Goal: Information Seeking & Learning: Find contact information

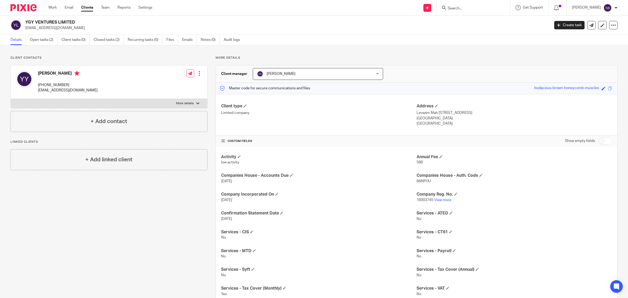
click at [490, 9] on input "Search" at bounding box center [470, 8] width 47 height 5
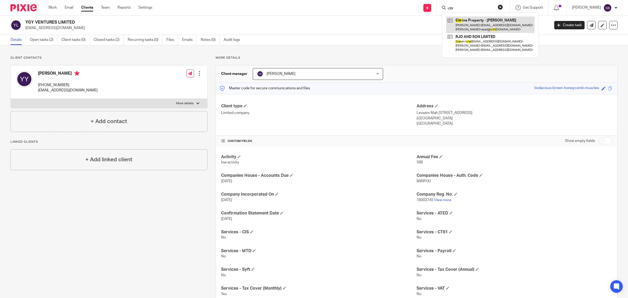
type input "citr"
click at [490, 28] on link at bounding box center [490, 24] width 88 height 16
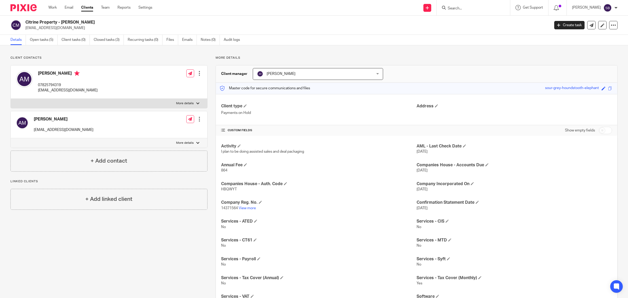
drag, startPoint x: 26, startPoint y: 20, endPoint x: 104, endPoint y: 19, distance: 77.7
click at [104, 19] on div "Citrine Property - Asad Mohammed asad@citrineproperties.co.uk Create task Updat…" at bounding box center [314, 25] width 628 height 19
copy h2 "Citrine Property - Asad Mohammed"
click at [481, 7] on input "Search" at bounding box center [470, 8] width 47 height 5
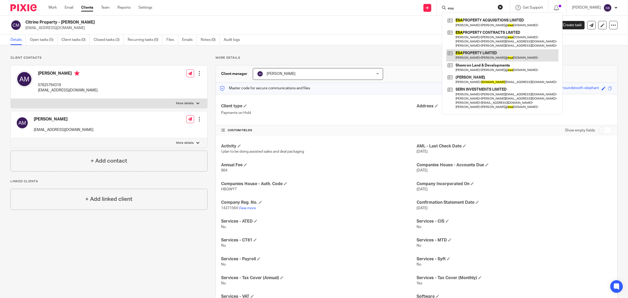
type input "esa"
click at [485, 55] on link at bounding box center [502, 55] width 112 height 12
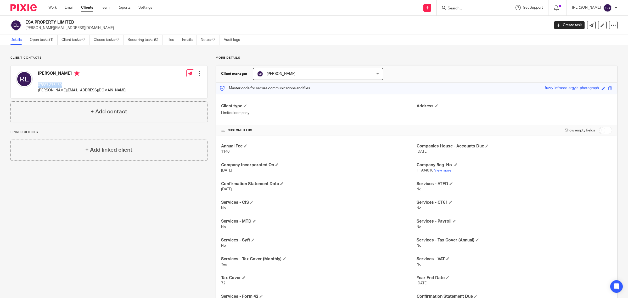
drag, startPoint x: 37, startPoint y: 83, endPoint x: 75, endPoint y: 83, distance: 38.7
click at [75, 83] on div "Rory Ellacott 07887 376459 rory@esaproperty.co.uk" at bounding box center [71, 82] width 110 height 28
copy p "07887 376459"
drag, startPoint x: 38, startPoint y: 91, endPoint x: 94, endPoint y: 88, distance: 55.8
click at [94, 88] on div "Rory Ellacott 07887 376459 rory@esaproperty.co.uk Edit contact Create client fr…" at bounding box center [109, 81] width 196 height 33
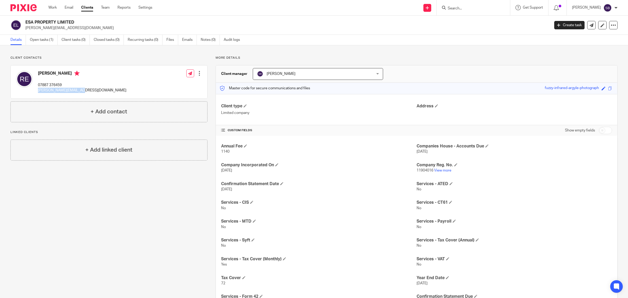
copy p "rory@esaproperty.co.uk"
click at [462, 8] on input "Search" at bounding box center [470, 8] width 47 height 5
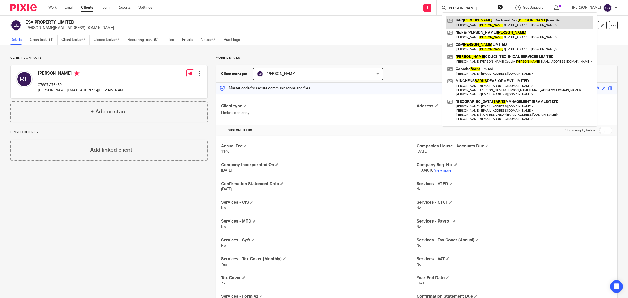
type input "barnes"
click at [479, 20] on link at bounding box center [519, 22] width 147 height 12
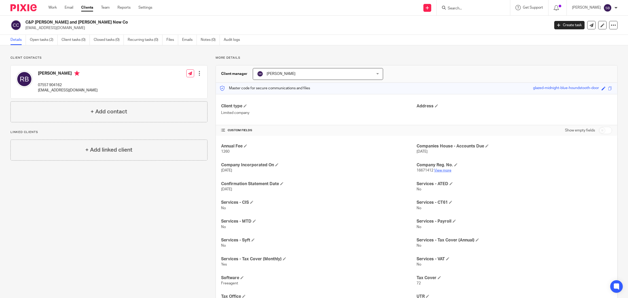
click at [441, 170] on link "View more" at bounding box center [442, 170] width 17 height 4
drag, startPoint x: 37, startPoint y: 85, endPoint x: 63, endPoint y: 85, distance: 25.9
click at [63, 85] on div "Rachel Barnes 07557 904162 kevrachbarnes@gmail.com" at bounding box center [57, 82] width 82 height 28
copy p "07557 904162"
drag, startPoint x: 38, startPoint y: 91, endPoint x: 94, endPoint y: 90, distance: 55.5
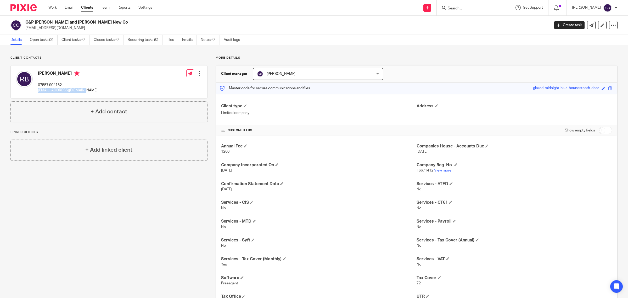
click at [94, 90] on div "Rachel Barnes 07557 904162 kevrachbarnes@gmail.com Edit contact Create client f…" at bounding box center [109, 81] width 196 height 33
copy p "kevrachbarnes@gmail.com"
click at [480, 7] on input "Search" at bounding box center [470, 8] width 47 height 5
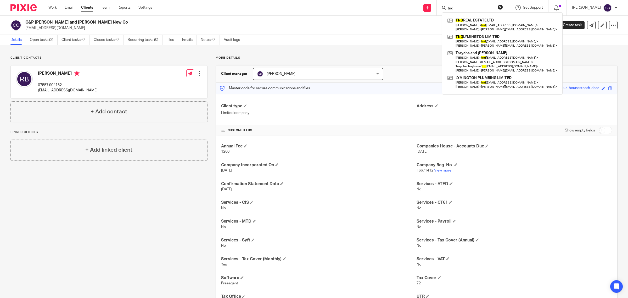
type input "tnd"
click button "submit" at bounding box center [0, 0] width 0 height 0
click at [489, 41] on link at bounding box center [502, 41] width 112 height 16
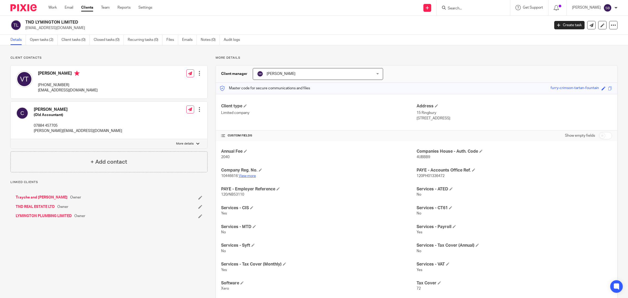
click at [250, 176] on link "View more" at bounding box center [247, 176] width 17 height 4
drag, startPoint x: 37, startPoint y: 91, endPoint x: 71, endPoint y: 92, distance: 34.3
click at [71, 92] on div "[PERSON_NAME] [PHONE_NUMBER] [EMAIL_ADDRESS][DOMAIN_NAME]" at bounding box center [57, 82] width 82 height 28
click at [71, 92] on p "[EMAIL_ADDRESS][DOMAIN_NAME]" at bounding box center [68, 90] width 60 height 5
drag, startPoint x: 74, startPoint y: 93, endPoint x: 37, endPoint y: 92, distance: 36.9
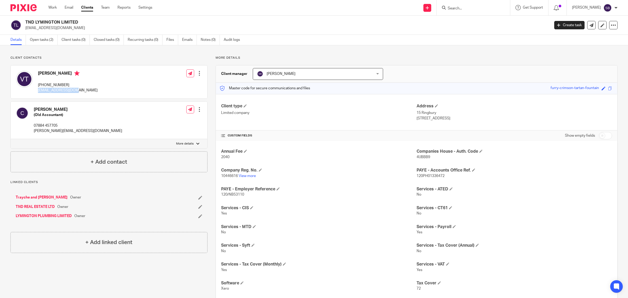
click at [37, 92] on div "[PERSON_NAME] [PHONE_NUMBER] [EMAIL_ADDRESS][DOMAIN_NAME]" at bounding box center [57, 82] width 82 height 28
copy p "[EMAIL_ADDRESS][DOMAIN_NAME]"
drag, startPoint x: 37, startPoint y: 83, endPoint x: 82, endPoint y: 84, distance: 45.3
click at [82, 84] on div "Vesna Traykova +44 7828 010299 tndsite@yahoo.co.uk Edit contact Create client f…" at bounding box center [109, 81] width 196 height 33
copy p "[PHONE_NUMBER]"
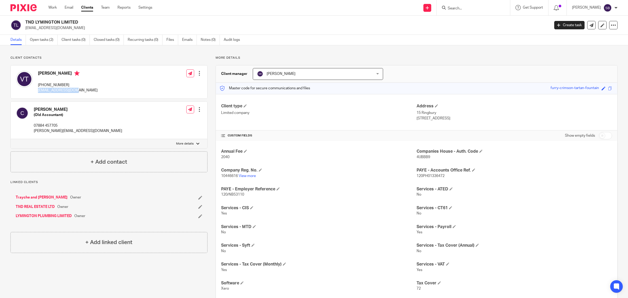
click at [24, 209] on link "TND REAL ESTATE LTD" at bounding box center [35, 206] width 39 height 5
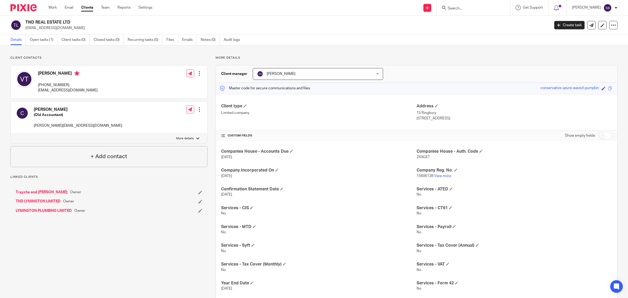
drag, startPoint x: 26, startPoint y: 20, endPoint x: 83, endPoint y: 18, distance: 56.8
click at [83, 18] on div "TND REAL ESTATE LTD [EMAIL_ADDRESS][DOMAIN_NAME] Create task Update from Compan…" at bounding box center [314, 25] width 628 height 19
copy h2 "TND REAL ESTATE LTD"
click at [442, 177] on link "View more" at bounding box center [442, 176] width 17 height 4
drag, startPoint x: 37, startPoint y: 83, endPoint x: 72, endPoint y: 84, distance: 35.1
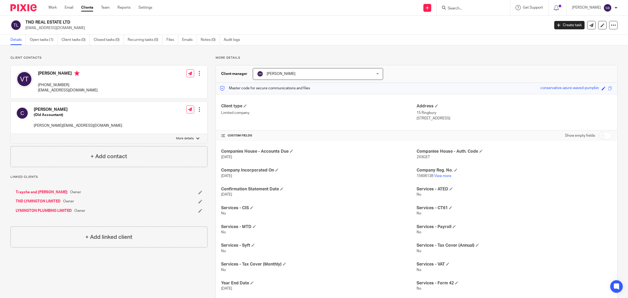
click at [72, 84] on div "[PERSON_NAME] [PHONE_NUMBER] [EMAIL_ADDRESS][DOMAIN_NAME]" at bounding box center [57, 82] width 82 height 28
copy p "[PHONE_NUMBER]"
drag, startPoint x: 38, startPoint y: 90, endPoint x: 74, endPoint y: 90, distance: 35.8
click at [74, 90] on p "[EMAIL_ADDRESS][DOMAIN_NAME]" at bounding box center [68, 90] width 60 height 5
copy p "[EMAIL_ADDRESS][DOMAIN_NAME]"
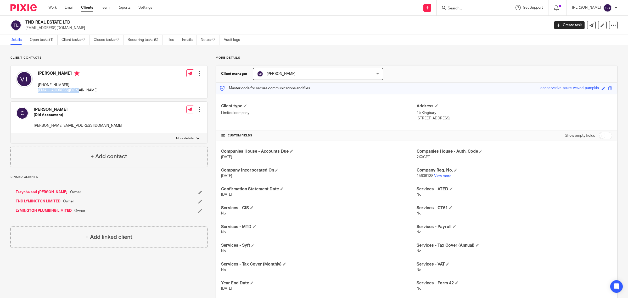
click at [50, 210] on link "LYMINGTON PLUMBING LIMITED" at bounding box center [44, 210] width 56 height 5
click at [439, 175] on link "View more" at bounding box center [442, 176] width 17 height 4
drag, startPoint x: 37, startPoint y: 85, endPoint x: 77, endPoint y: 83, distance: 40.1
click at [77, 83] on div "[PERSON_NAME] [PHONE_NUMBER] [EMAIL_ADDRESS][DOMAIN_NAME] Edit contact Create c…" at bounding box center [109, 81] width 196 height 33
copy p "+44 7828 010299"
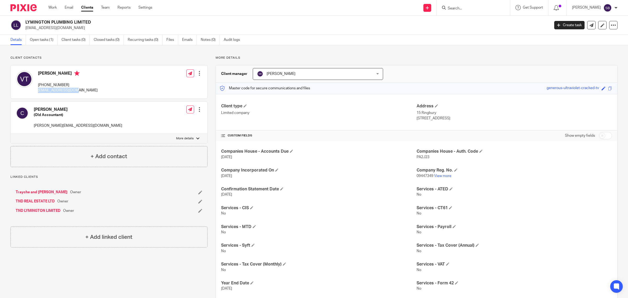
drag, startPoint x: 37, startPoint y: 90, endPoint x: 75, endPoint y: 89, distance: 38.2
click at [75, 89] on div "Vesna Traykova +44 7828 010299 tndsite@yahoo.co.uk" at bounding box center [57, 82] width 82 height 28
copy p "tndsite@yahoo.co.uk"
click at [463, 9] on input "Search" at bounding box center [470, 8] width 47 height 5
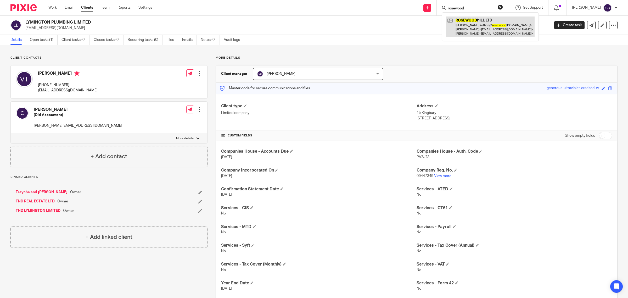
type input "rosewood"
click at [473, 32] on link at bounding box center [490, 26] width 88 height 21
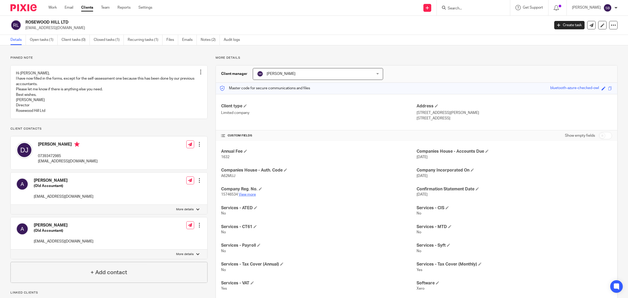
click at [245, 195] on link "View more" at bounding box center [247, 195] width 17 height 4
drag, startPoint x: 38, startPoint y: 160, endPoint x: 76, endPoint y: 159, distance: 38.2
click at [76, 159] on p "07393472985" at bounding box center [68, 155] width 60 height 5
copy p "07393472985"
drag, startPoint x: 38, startPoint y: 167, endPoint x: 85, endPoint y: 167, distance: 46.8
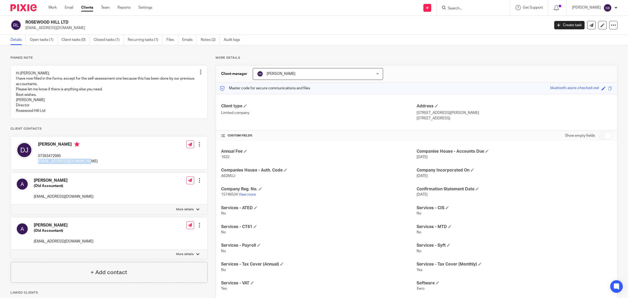
click at [85, 167] on div "Davor Jancic 07393472985 office@rosewoodhill.co.uk Edit contact Create client f…" at bounding box center [109, 152] width 196 height 33
copy p "office@rosewoodhill.co.uk"
click at [479, 6] on input "Search" at bounding box center [470, 8] width 47 height 5
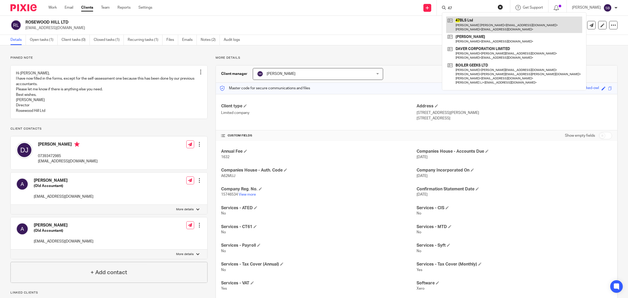
type input "47"
click at [480, 19] on link at bounding box center [514, 24] width 136 height 16
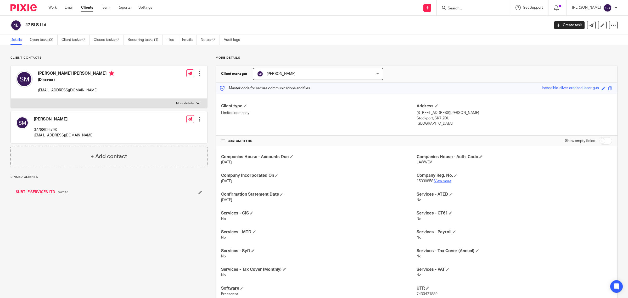
click at [438, 181] on link "View more" at bounding box center [442, 181] width 17 height 4
drag, startPoint x: 34, startPoint y: 129, endPoint x: 61, endPoint y: 128, distance: 27.2
click at [61, 128] on p "07788926793" at bounding box center [64, 129] width 60 height 5
copy p "07788926793"
drag, startPoint x: 33, startPoint y: 136, endPoint x: 93, endPoint y: 136, distance: 59.9
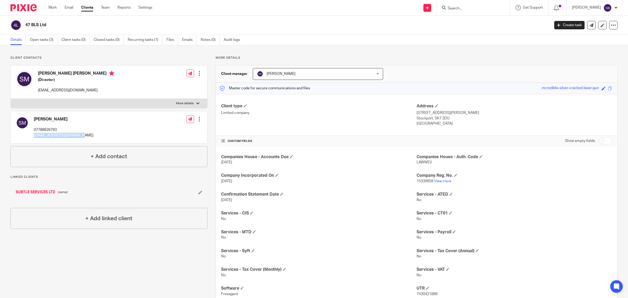
click at [93, 136] on div "Steven Mulvenna 07788926793 stevenmulvenna@gmail.com Edit contact Create client…" at bounding box center [109, 127] width 196 height 32
copy p "stevenmulvenna@gmail.com"
click at [477, 6] on input "Search" at bounding box center [470, 8] width 47 height 5
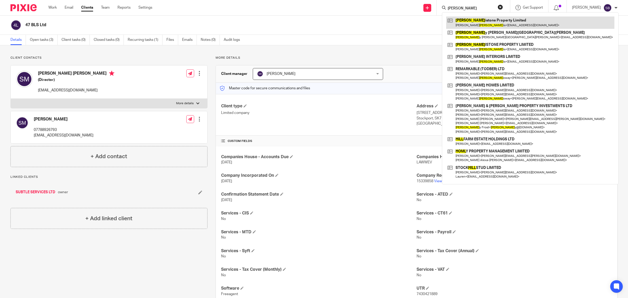
type input "holl"
click at [490, 23] on link at bounding box center [530, 22] width 168 height 12
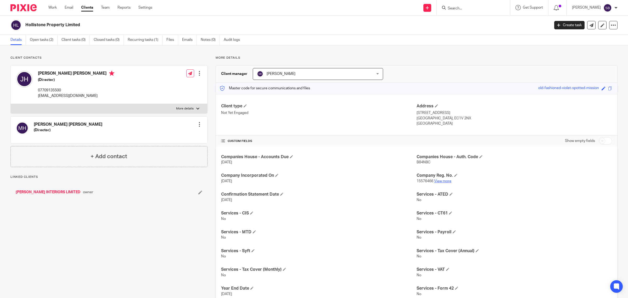
click at [442, 182] on link "View more" at bounding box center [442, 181] width 17 height 4
drag, startPoint x: 37, startPoint y: 90, endPoint x: 65, endPoint y: 87, distance: 28.2
click at [65, 87] on div "Jayne Nicola Hollis (Director) 07709135500 info@jaynenicolainteriors.com" at bounding box center [65, 84] width 98 height 33
copy p "07709135500"
drag, startPoint x: 37, startPoint y: 96, endPoint x: 104, endPoint y: 96, distance: 66.7
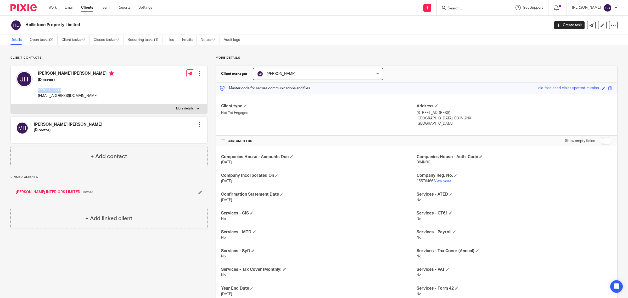
click at [104, 96] on div "Jayne Nicola Hollis (Director) 07709135500 info@jaynenicolainteriors.com Edit c…" at bounding box center [109, 84] width 196 height 38
drag, startPoint x: 78, startPoint y: 92, endPoint x: 34, endPoint y: 98, distance: 44.1
click at [34, 98] on div "Jayne Nicola Hollis (Director) 07709135500 info@jaynenicolainteriors.com" at bounding box center [65, 84] width 98 height 33
drag, startPoint x: 36, startPoint y: 95, endPoint x: 93, endPoint y: 95, distance: 57.3
click at [93, 95] on div "Jayne Nicola Hollis (Director) 07709135500 info@jaynenicolainteriors.com Edit c…" at bounding box center [109, 84] width 196 height 38
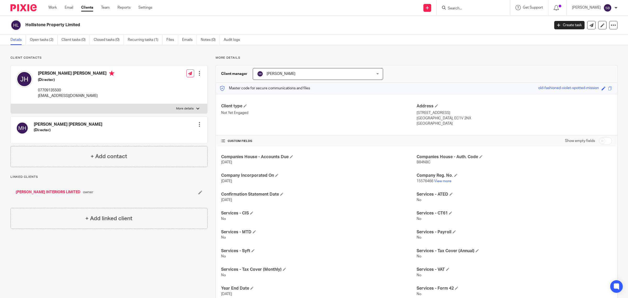
copy p "info@jaynenicolainteriors.com"
click at [468, 7] on input "Search" at bounding box center [470, 8] width 47 height 5
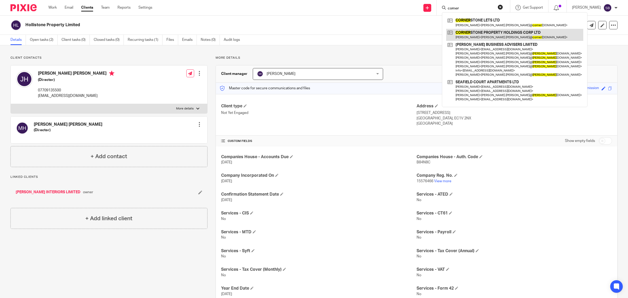
type input "corner"
click at [476, 33] on link at bounding box center [514, 35] width 137 height 12
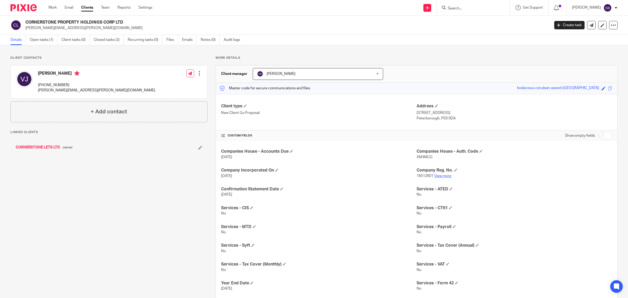
click at [439, 177] on link "View more" at bounding box center [442, 176] width 17 height 4
drag, startPoint x: 37, startPoint y: 85, endPoint x: 86, endPoint y: 84, distance: 48.7
click at [86, 84] on div "[PERSON_NAME] [PHONE_NUMBER] [PERSON_NAME][EMAIL_ADDRESS][PERSON_NAME][DOMAIN_N…" at bounding box center [85, 82] width 139 height 28
copy p "[PHONE_NUMBER]"
drag, startPoint x: 37, startPoint y: 91, endPoint x: 138, endPoint y: 92, distance: 100.7
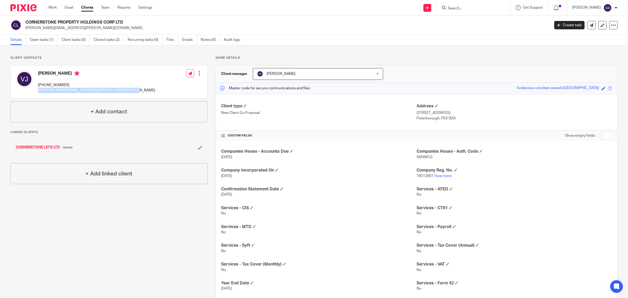
click at [138, 92] on div "[PERSON_NAME] [PHONE_NUMBER] [PERSON_NAME][EMAIL_ADDRESS][PERSON_NAME][DOMAIN_N…" at bounding box center [109, 81] width 196 height 33
copy p "[PERSON_NAME][EMAIL_ADDRESS][PERSON_NAME][DOMAIN_NAME]"
click at [51, 146] on link "CORNERSTONE LETS LTD" at bounding box center [38, 147] width 44 height 5
click at [446, 176] on link "View more" at bounding box center [442, 176] width 17 height 4
drag, startPoint x: 37, startPoint y: 84, endPoint x: 73, endPoint y: 83, distance: 36.4
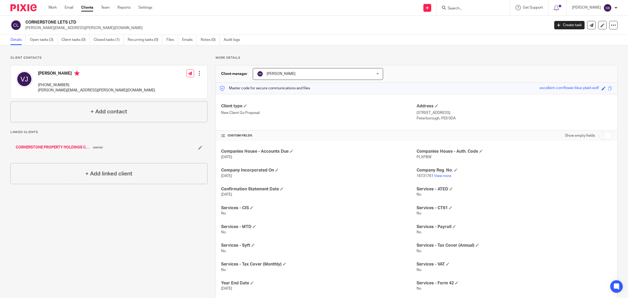
click at [73, 83] on div "[PERSON_NAME] [PHONE_NUMBER] [PERSON_NAME][EMAIL_ADDRESS][PERSON_NAME][DOMAIN_N…" at bounding box center [85, 82] width 139 height 28
copy p "[PHONE_NUMBER]"
drag, startPoint x: 38, startPoint y: 90, endPoint x: 131, endPoint y: 90, distance: 92.6
click at [131, 90] on div "[PERSON_NAME] [PHONE_NUMBER] [PERSON_NAME][EMAIL_ADDRESS][PERSON_NAME][DOMAIN_N…" at bounding box center [109, 81] width 196 height 33
copy p "[PERSON_NAME][EMAIL_ADDRESS][PERSON_NAME][DOMAIN_NAME]"
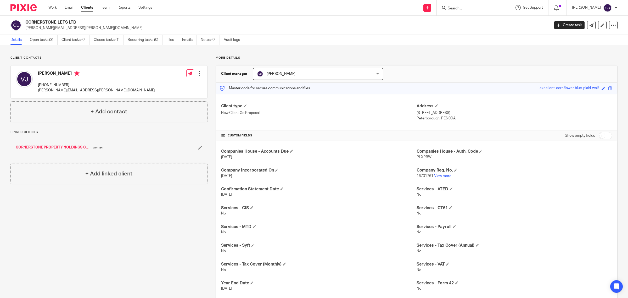
click at [464, 9] on input "Search" at bounding box center [470, 8] width 47 height 5
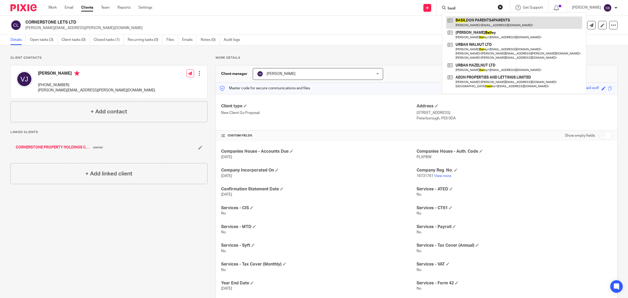
type input "basil"
click at [500, 25] on link at bounding box center [514, 22] width 136 height 12
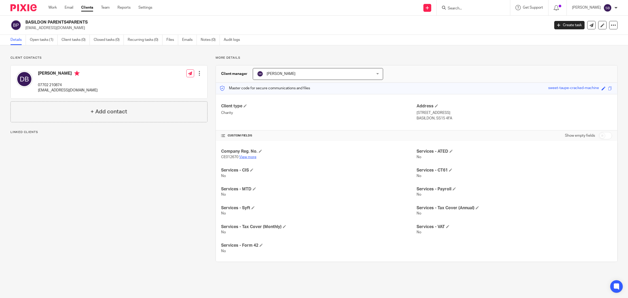
click at [245, 156] on link "View more" at bounding box center [247, 157] width 17 height 4
drag, startPoint x: 37, startPoint y: 91, endPoint x: 108, endPoint y: 89, distance: 71.2
click at [108, 89] on div "Danielle Blackburn 07702 210874 bp4ptreasurer@outlook.com Edit contact Create c…" at bounding box center [109, 81] width 196 height 33
drag, startPoint x: 39, startPoint y: 84, endPoint x: 62, endPoint y: 84, distance: 23.5
click at [62, 84] on p "07702 210874" at bounding box center [68, 84] width 60 height 5
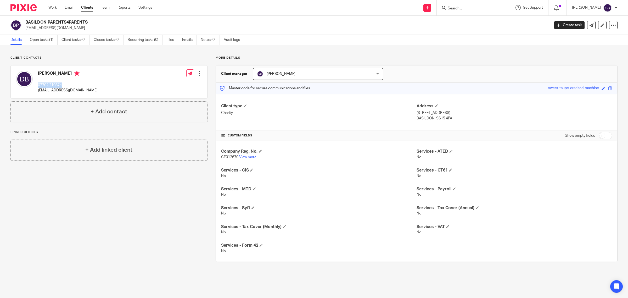
copy p "07702 210874"
drag, startPoint x: 37, startPoint y: 92, endPoint x: 86, endPoint y: 88, distance: 48.3
click at [86, 88] on div "Danielle Blackburn 07702 210874 bp4ptreasurer@outlook.com Edit contact Create c…" at bounding box center [109, 81] width 196 height 33
copy p "bp4ptreasurer@outlook.com"
click at [467, 8] on input "Search" at bounding box center [470, 8] width 47 height 5
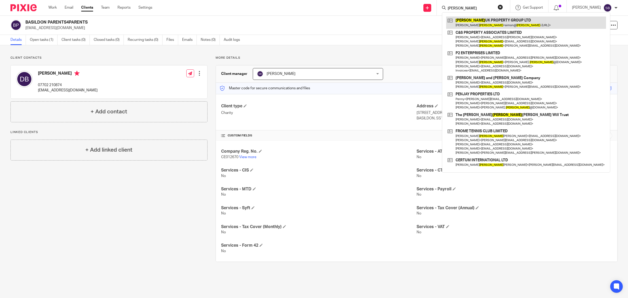
type input "edwards"
click at [501, 24] on link at bounding box center [526, 22] width 160 height 12
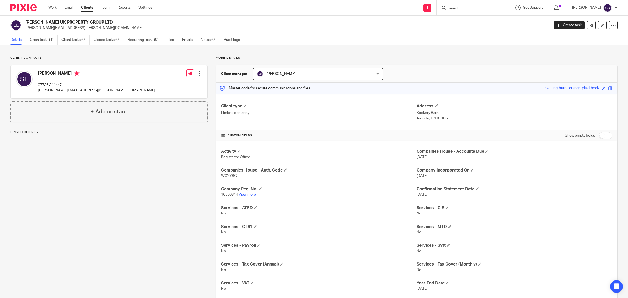
click at [245, 195] on link "View more" at bounding box center [247, 195] width 17 height 4
drag, startPoint x: 37, startPoint y: 92, endPoint x: 127, endPoint y: 90, distance: 90.0
click at [127, 90] on div "Simon Edwards 07736 344447 simon@edwards-property.co.uk Edit contact Create cli…" at bounding box center [109, 81] width 196 height 33
copy p "simon@edwards-property.co.uk"
drag, startPoint x: 38, startPoint y: 83, endPoint x: 62, endPoint y: 83, distance: 23.6
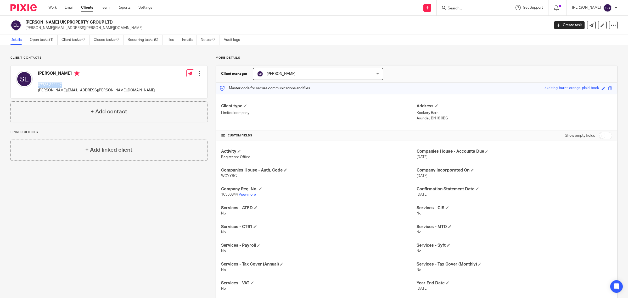
click at [62, 83] on p "07736 344447" at bounding box center [96, 84] width 117 height 5
copy p "07736 344447"
click at [492, 7] on input "Search" at bounding box center [470, 8] width 47 height 5
type input "jsy"
click at [499, 21] on link at bounding box center [490, 22] width 88 height 12
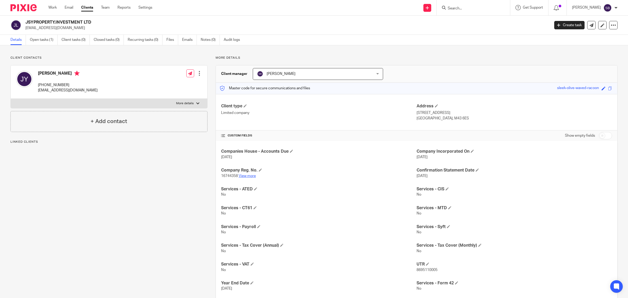
click at [245, 175] on link "View more" at bounding box center [247, 176] width 17 height 4
drag, startPoint x: 37, startPoint y: 91, endPoint x: 99, endPoint y: 89, distance: 62.0
click at [99, 89] on div "[PERSON_NAME] [PHONE_NUMBER] [EMAIL_ADDRESS][DOMAIN_NAME] Edit contact Create c…" at bounding box center [109, 81] width 196 height 33
copy p "[EMAIL_ADDRESS][DOMAIN_NAME]"
drag, startPoint x: 37, startPoint y: 84, endPoint x: 70, endPoint y: 82, distance: 32.2
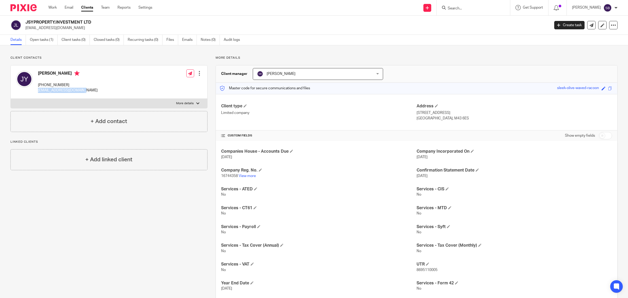
click at [70, 82] on div "[PERSON_NAME] [PHONE_NUMBER] [EMAIL_ADDRESS][DOMAIN_NAME]" at bounding box center [57, 82] width 82 height 28
copy p "[PHONE_NUMBER]"
click at [481, 8] on input "Search" at bounding box center [470, 8] width 47 height 5
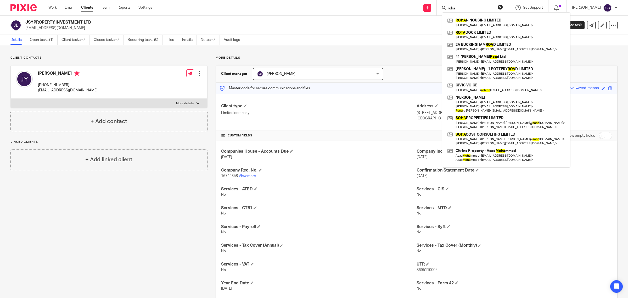
type input "roha"
click at [487, 15] on div "ROHA N HOUSING LIMITED [PERSON_NAME] < [PERSON_NAME][EMAIL_ADDRESS][DOMAIN_NAME…" at bounding box center [506, 89] width 128 height 155
click at [486, 24] on link at bounding box center [506, 22] width 120 height 12
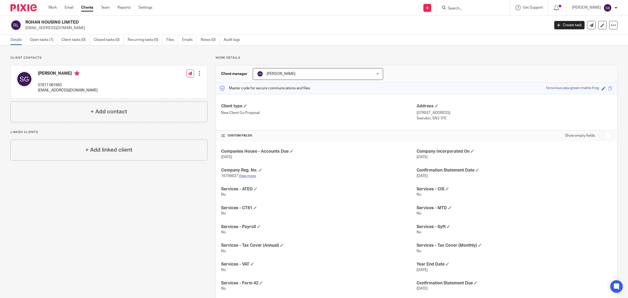
click at [244, 174] on link "View more" at bounding box center [247, 176] width 17 height 4
drag, startPoint x: 37, startPoint y: 91, endPoint x: 104, endPoint y: 90, distance: 66.7
click at [104, 90] on div "[PERSON_NAME] 07817 081663 [EMAIL_ADDRESS][DOMAIN_NAME] Edit contact Create cli…" at bounding box center [109, 81] width 196 height 33
copy p "[EMAIL_ADDRESS][DOMAIN_NAME]"
drag, startPoint x: 37, startPoint y: 84, endPoint x: 64, endPoint y: 84, distance: 26.4
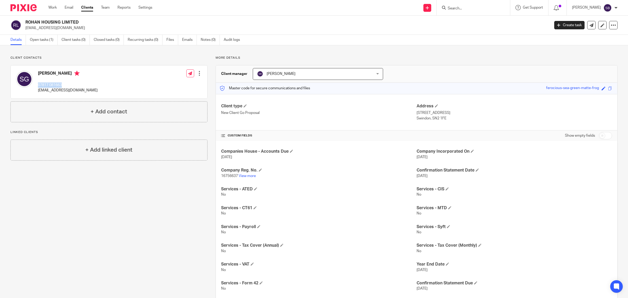
click at [64, 84] on div "[PERSON_NAME] 07817 081663 [EMAIL_ADDRESS][DOMAIN_NAME]" at bounding box center [57, 82] width 82 height 28
copy p "07817 081663"
